Goal: Task Accomplishment & Management: Use online tool/utility

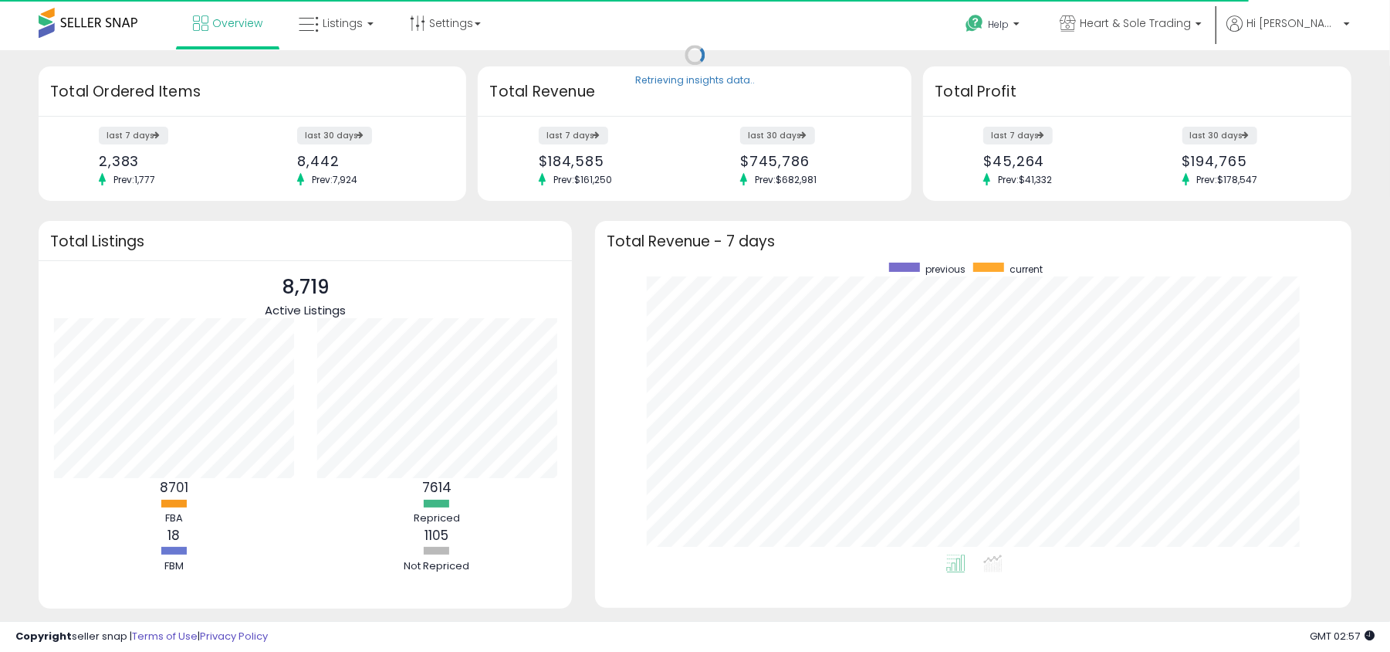
scroll to position [291, 726]
click at [1191, 22] on span "Heart & Sole Trading" at bounding box center [1135, 22] width 111 height 15
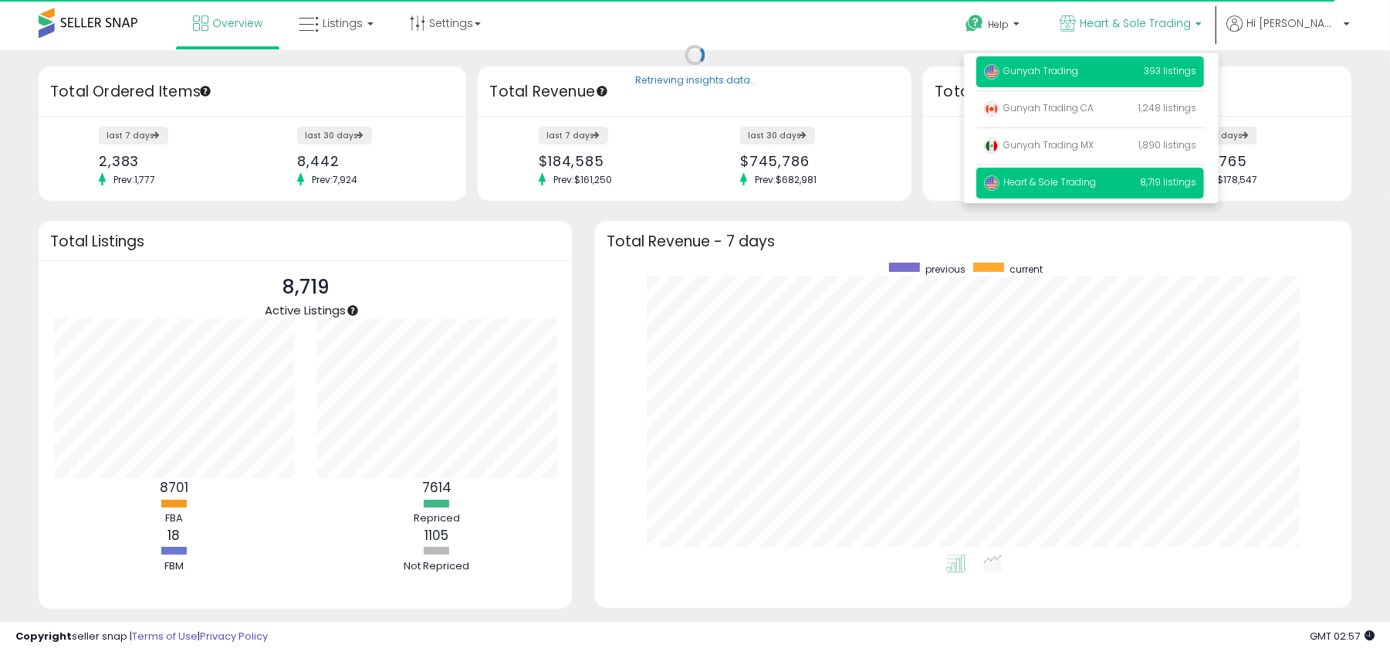
click at [1140, 71] on p "Gunyah Trading 393 listings" at bounding box center [1091, 71] width 228 height 31
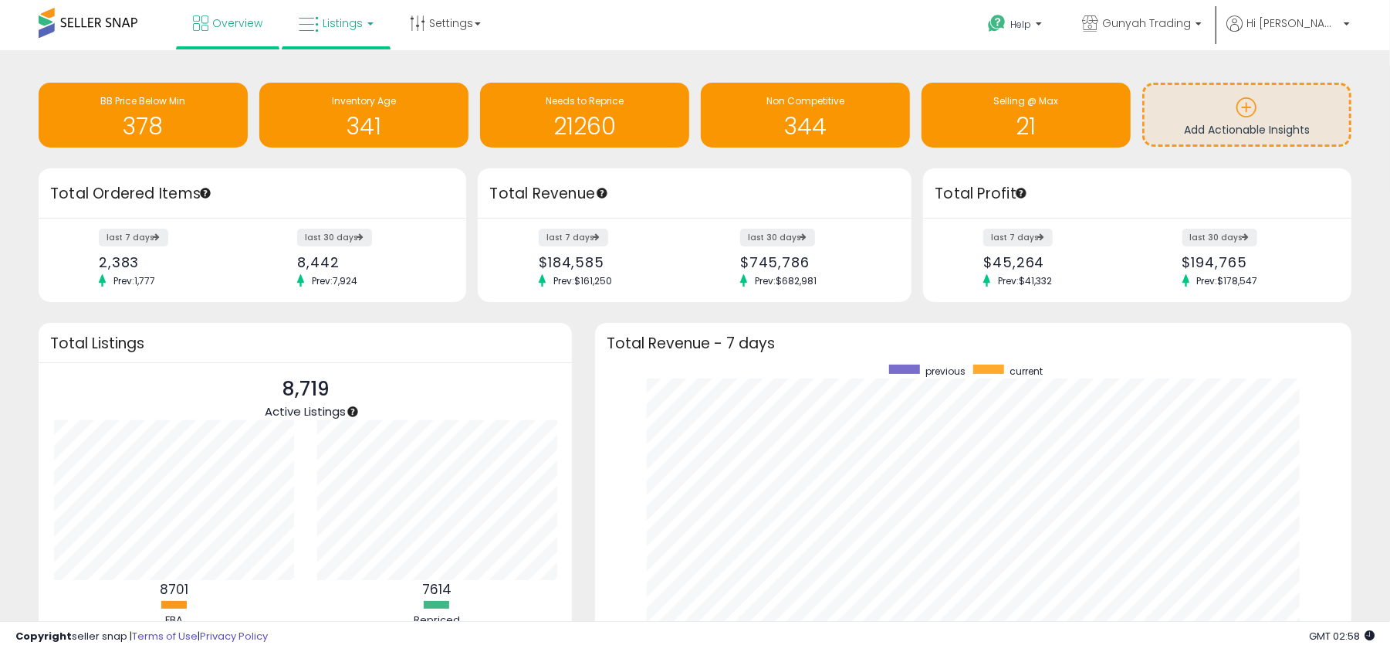
click at [310, 36] on link "Listings" at bounding box center [336, 23] width 98 height 46
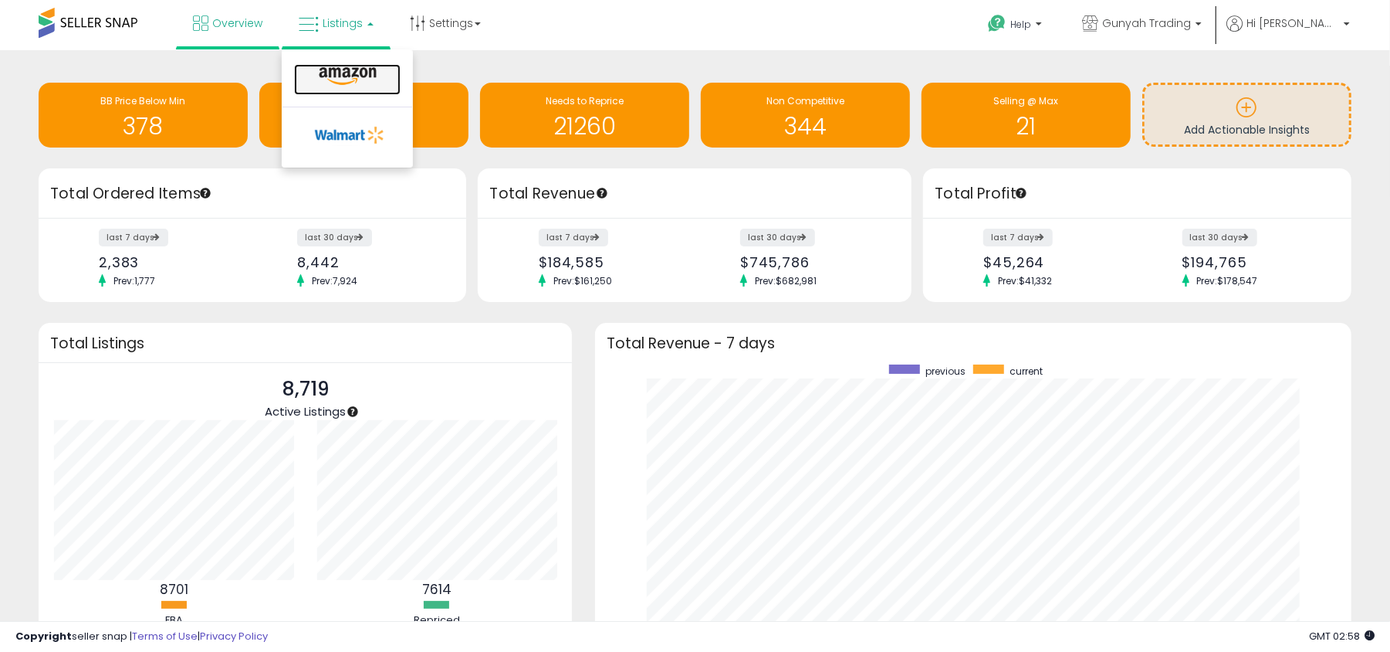
click at [360, 87] on link at bounding box center [347, 79] width 107 height 31
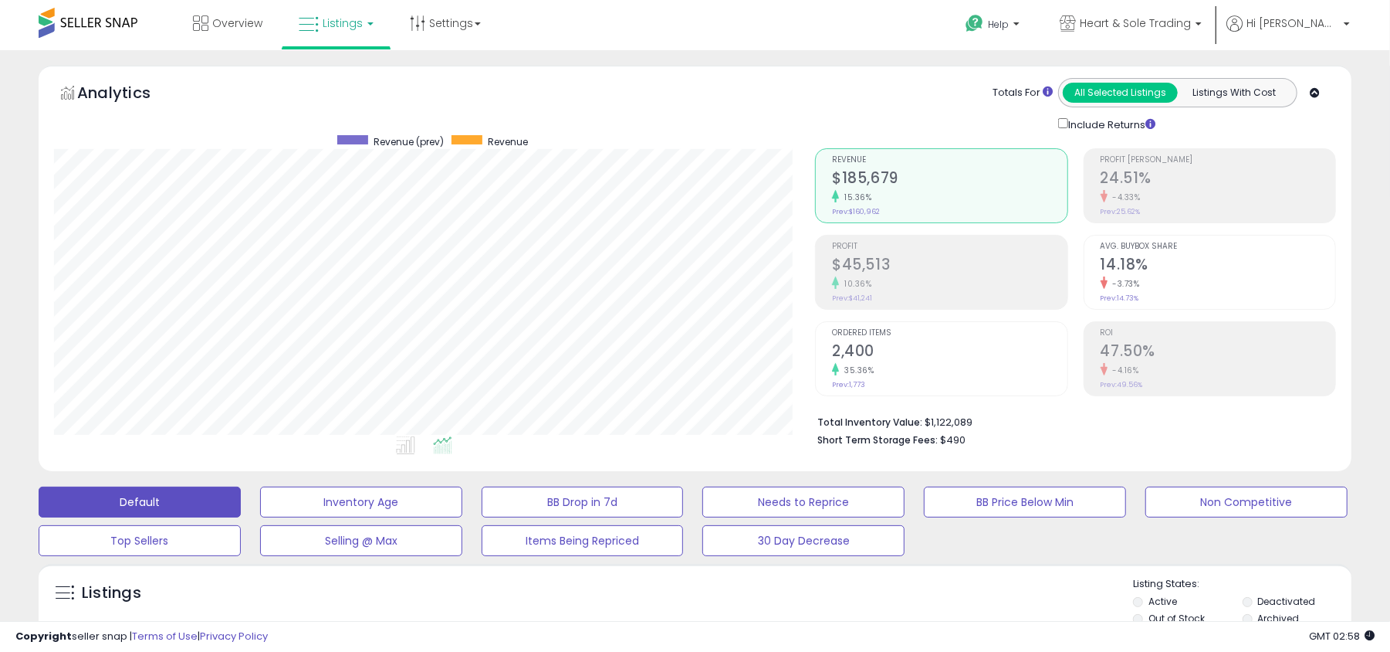
scroll to position [316, 761]
click at [1191, 19] on span "Heart & Sole Trading" at bounding box center [1135, 22] width 111 height 15
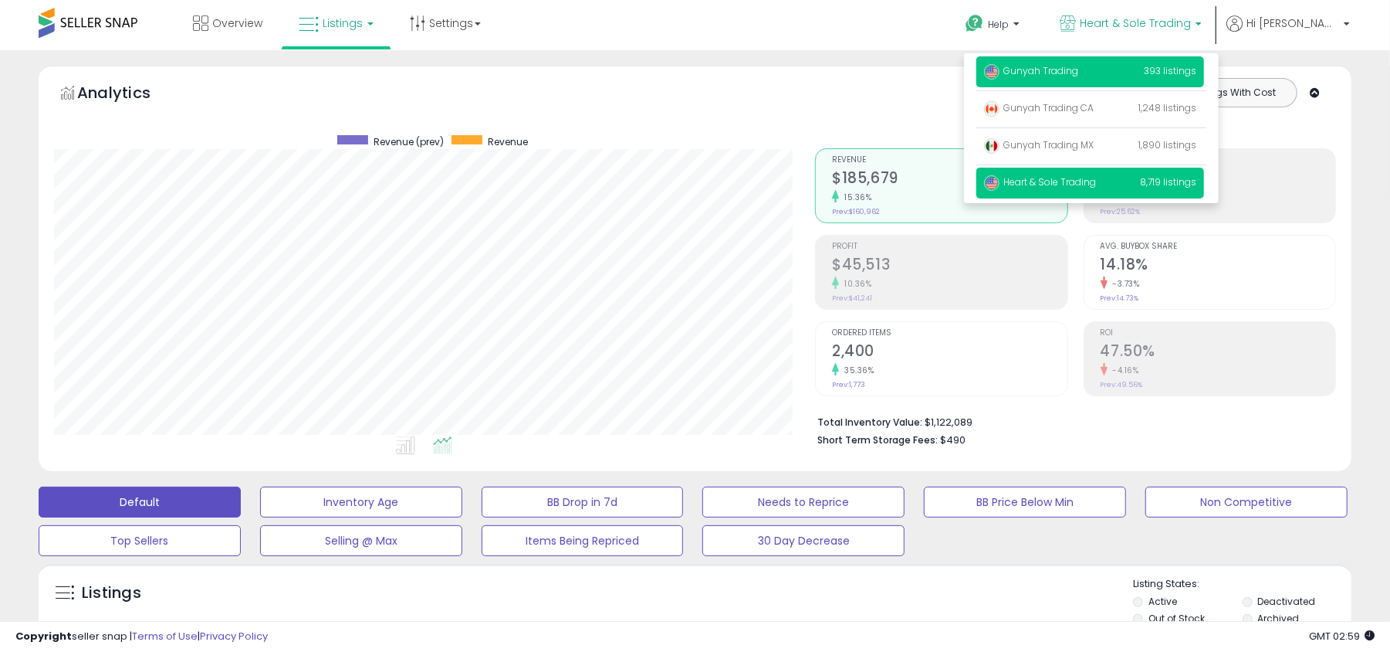
click at [1180, 68] on p "Gunyah Trading 393 listings" at bounding box center [1091, 71] width 228 height 31
click at [1177, 66] on p "Gunyah Trading 393 listings" at bounding box center [1091, 71] width 228 height 31
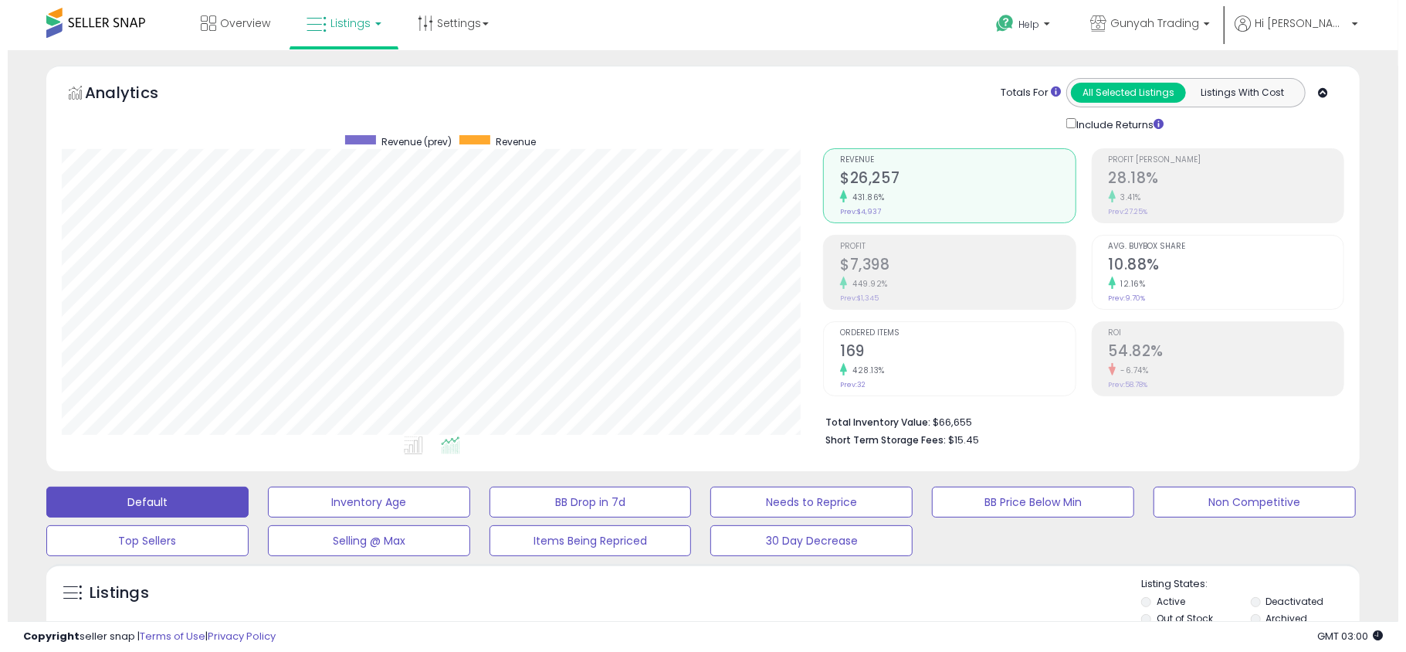
scroll to position [205, 0]
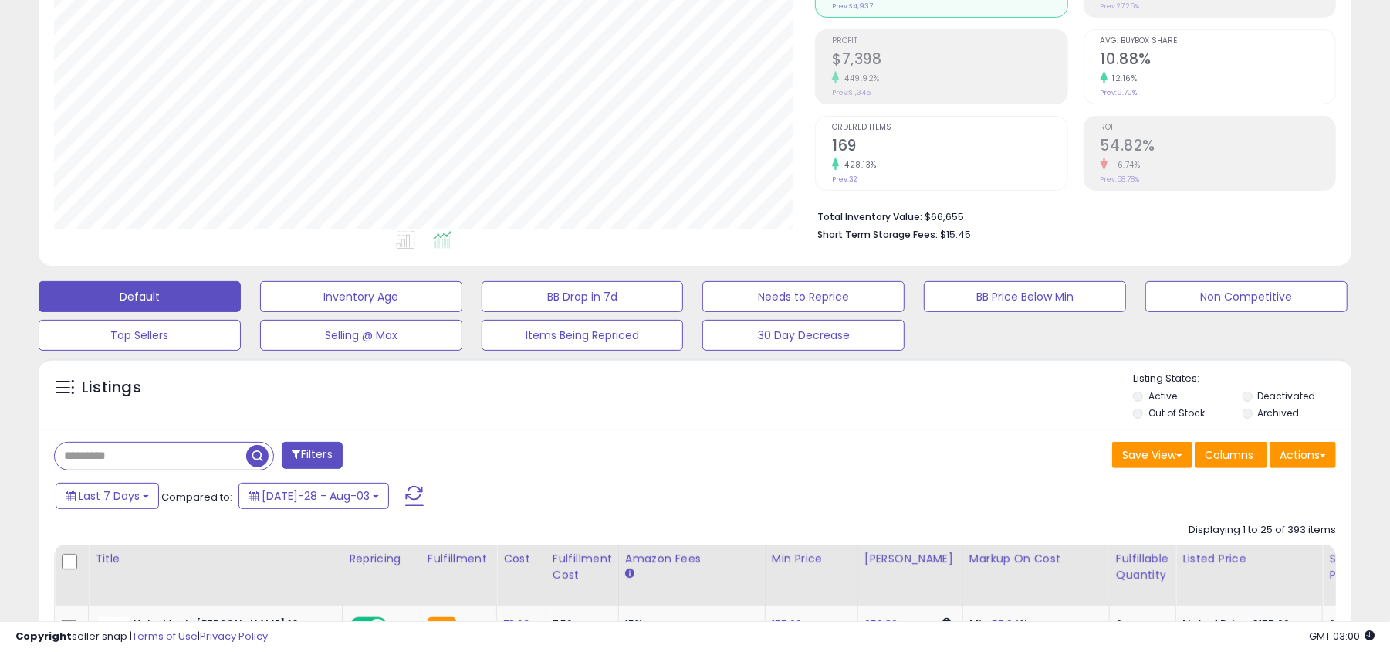
click at [1248, 403] on li "Deactivated" at bounding box center [1296, 397] width 107 height 17
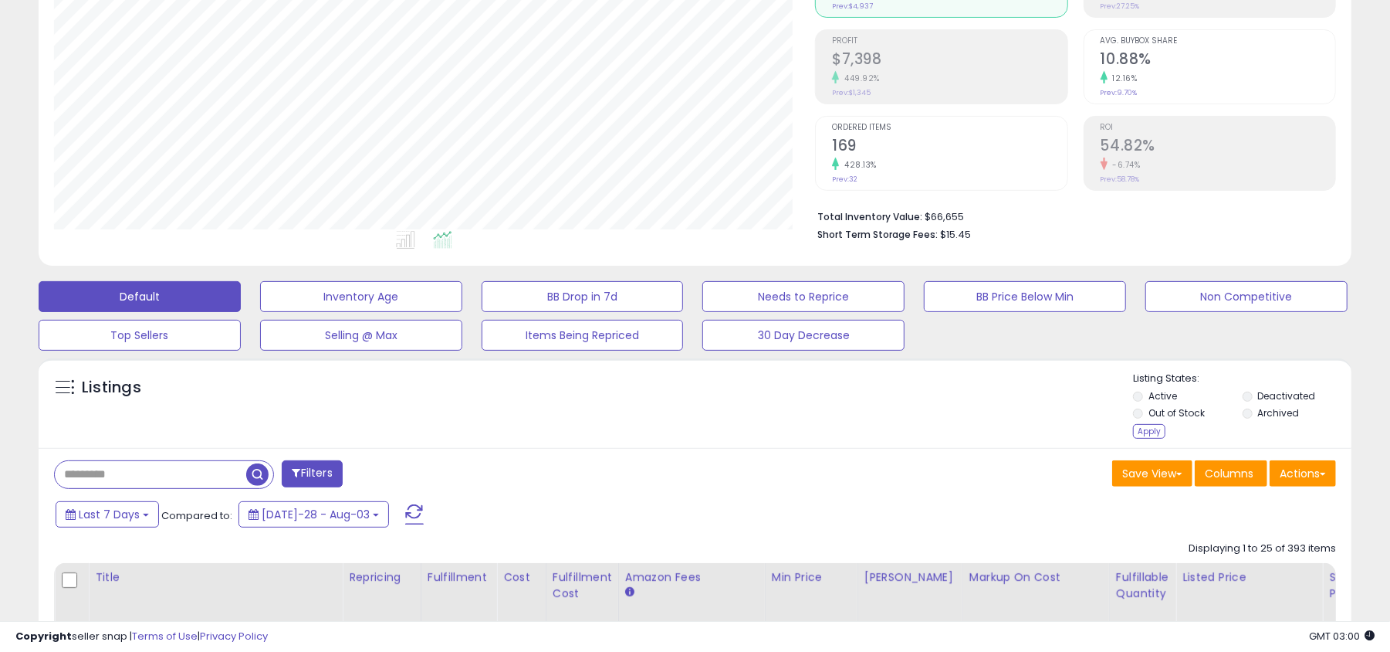
click at [1150, 438] on div "Apply" at bounding box center [1149, 431] width 32 height 15
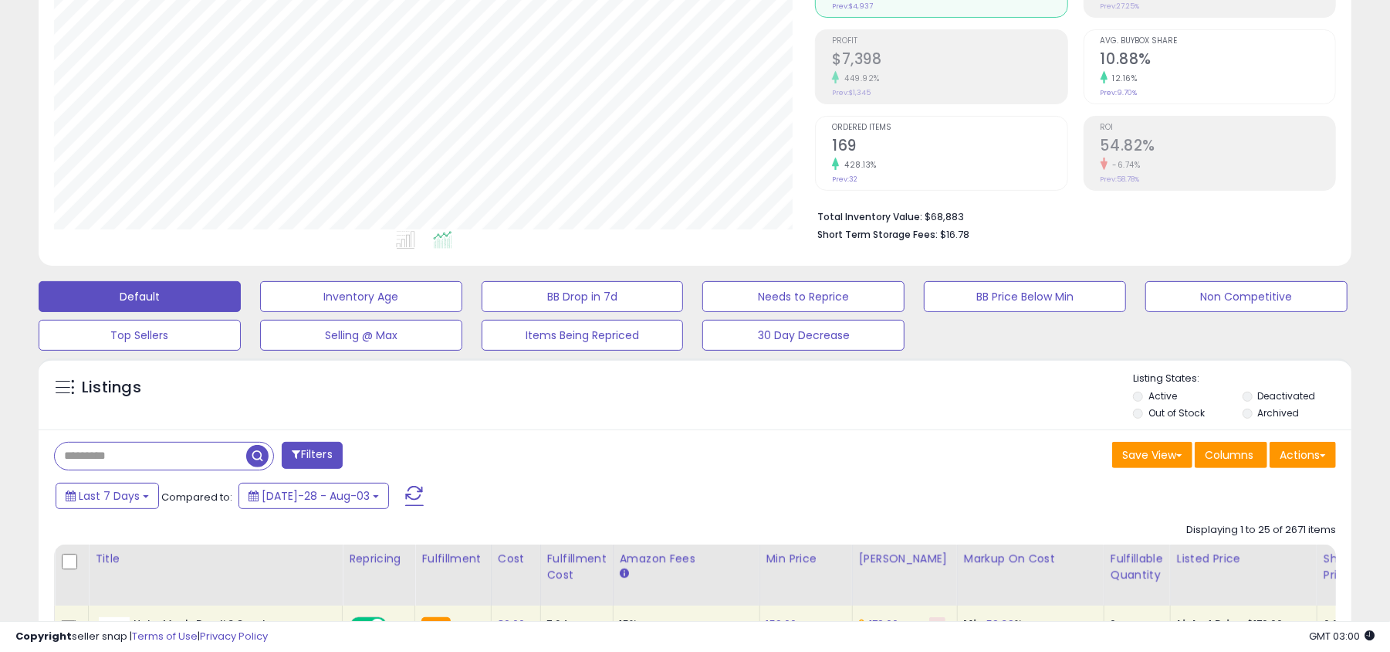
scroll to position [316, 761]
click at [1082, 496] on div "Last 7 Days Compared to: [DATE]-28 - Aug-03" at bounding box center [692, 497] width 1305 height 35
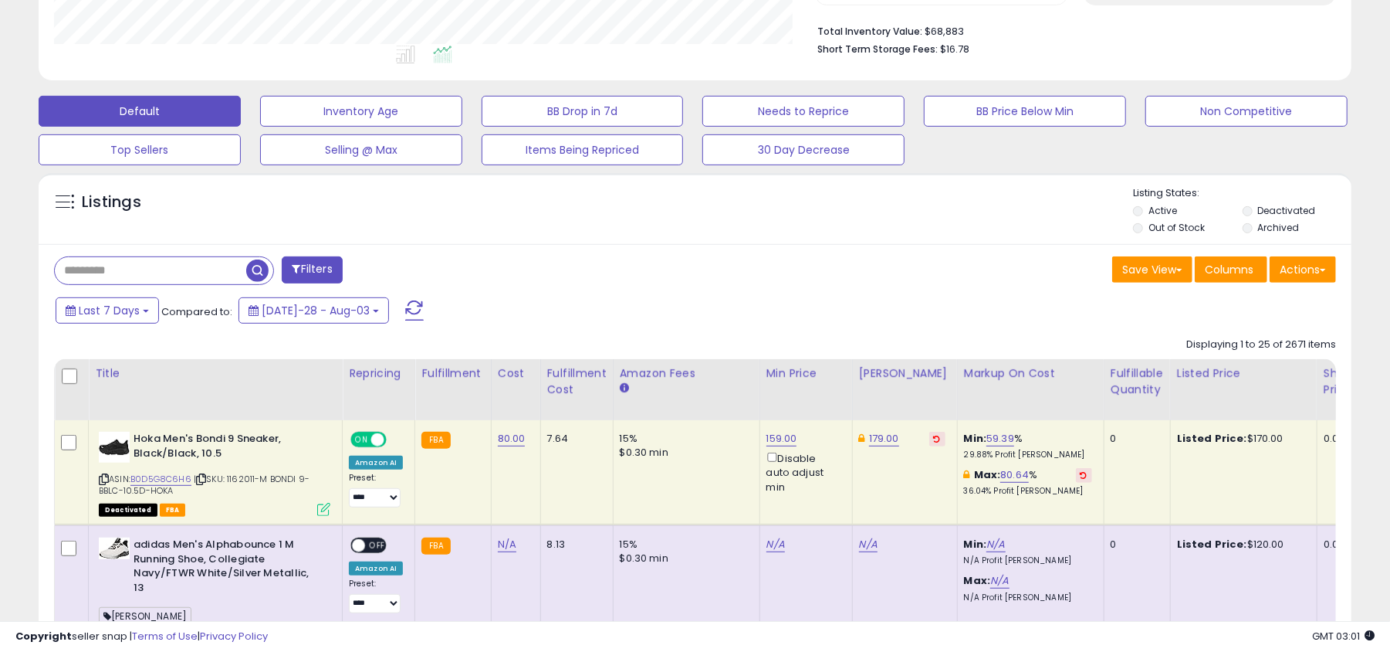
scroll to position [411, 0]
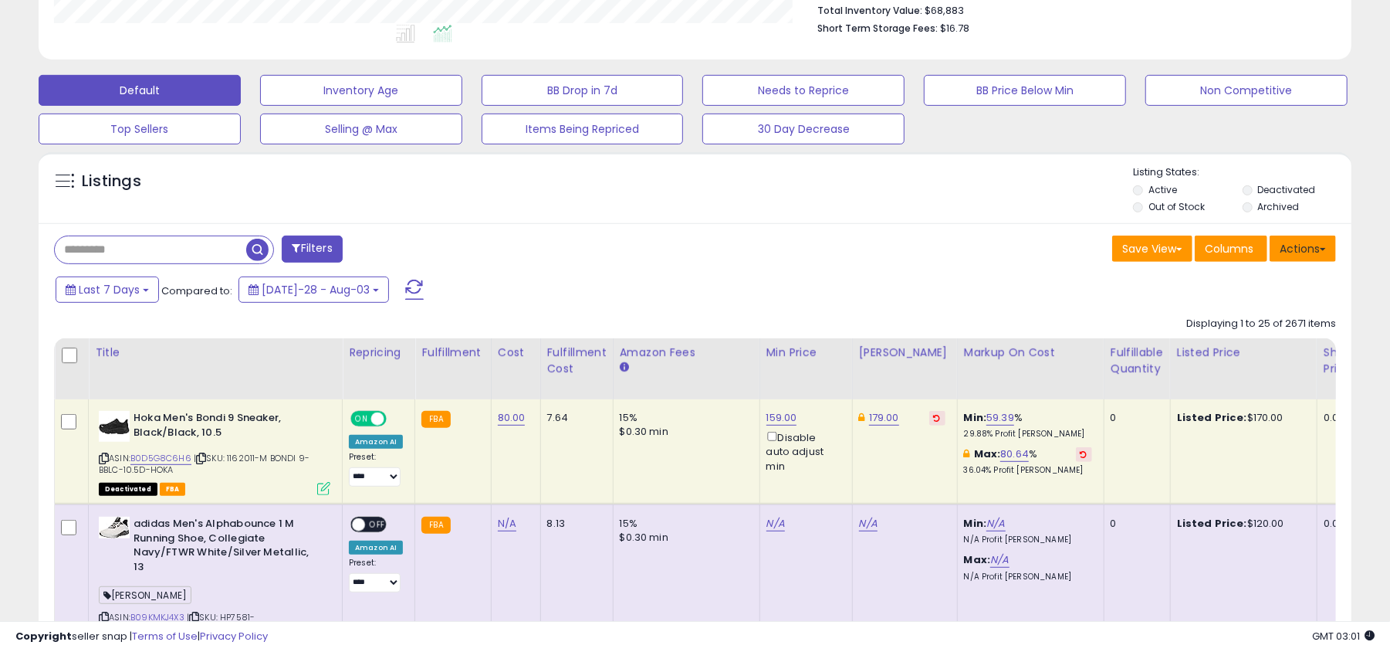
click at [1317, 247] on button "Actions" at bounding box center [1303, 248] width 66 height 26
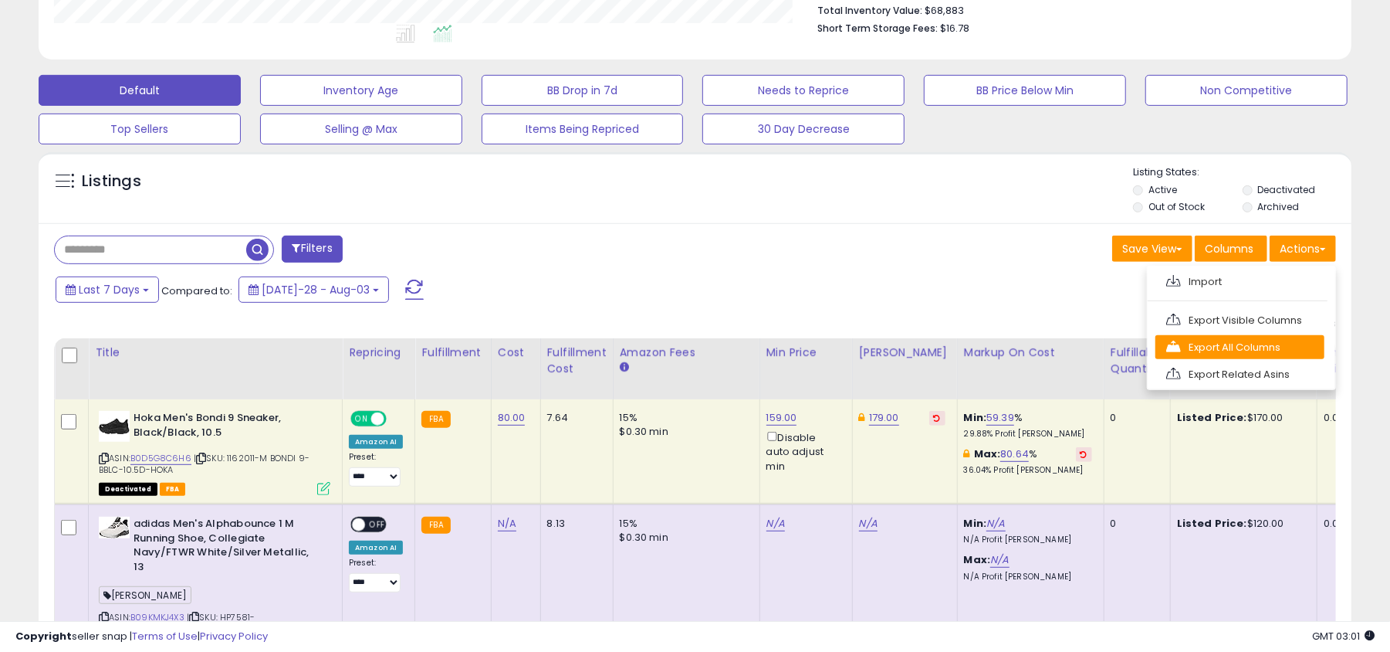
click at [1255, 350] on link "Export All Columns" at bounding box center [1240, 347] width 169 height 24
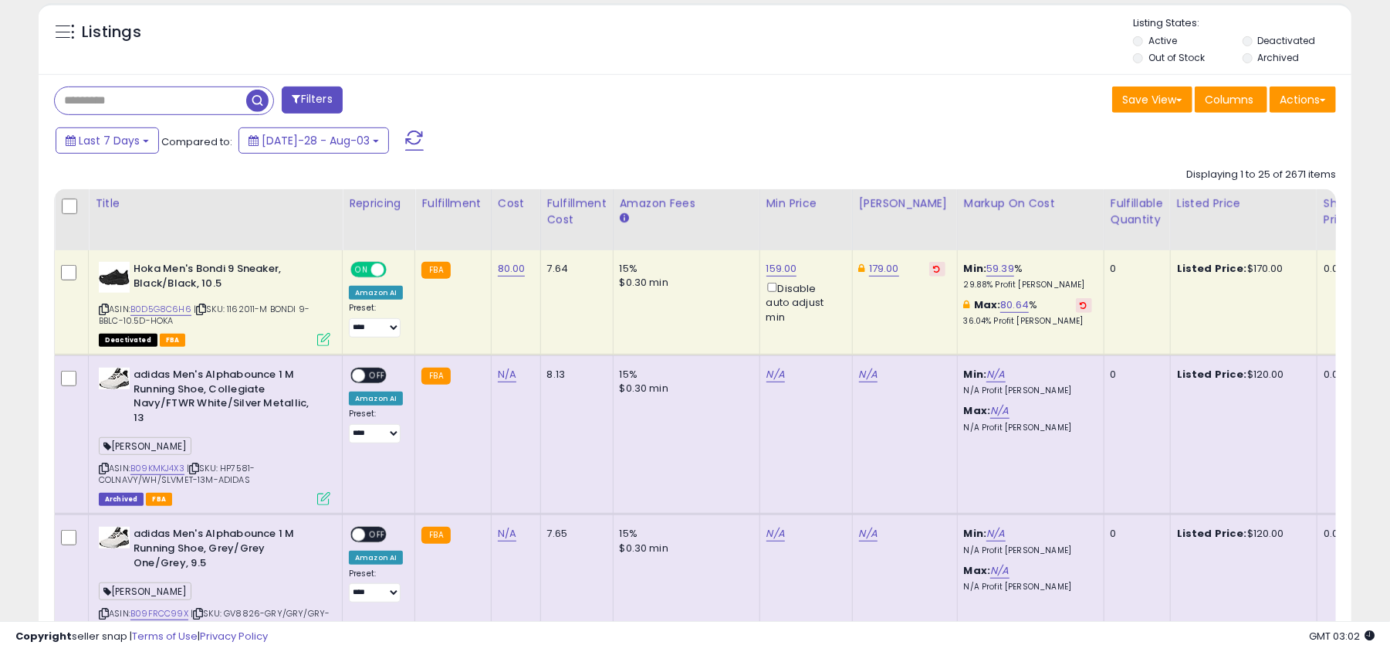
scroll to position [618, 0]
